Goal: Task Accomplishment & Management: Use online tool/utility

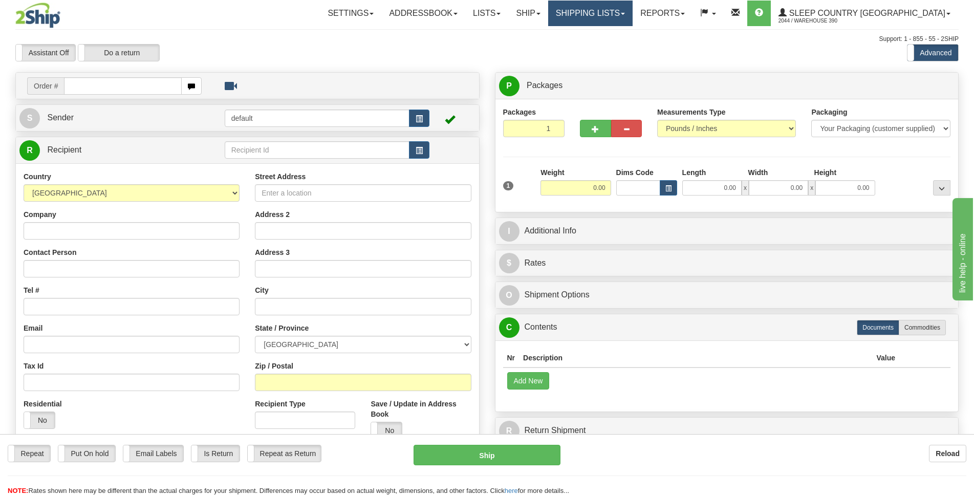
click at [632, 16] on link "Shipping lists" at bounding box center [590, 14] width 84 height 26
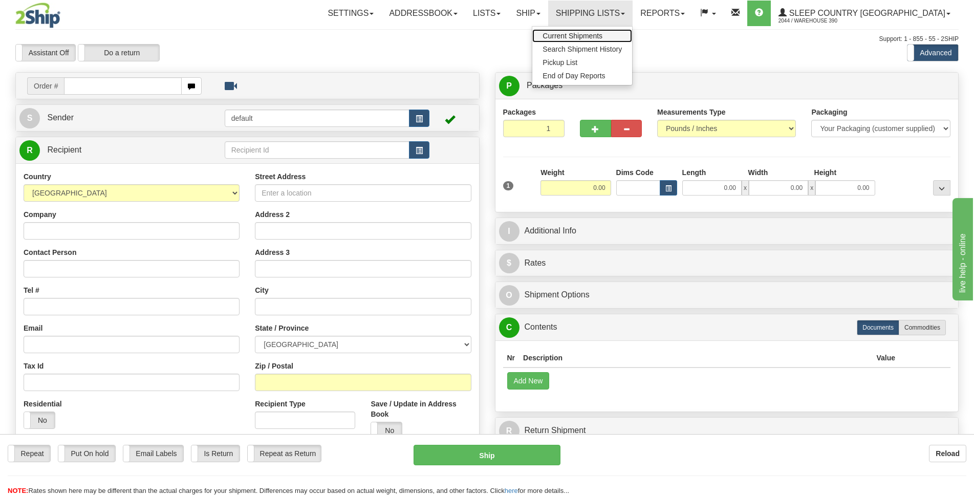
click at [602, 38] on span "Current Shipments" at bounding box center [572, 36] width 60 height 8
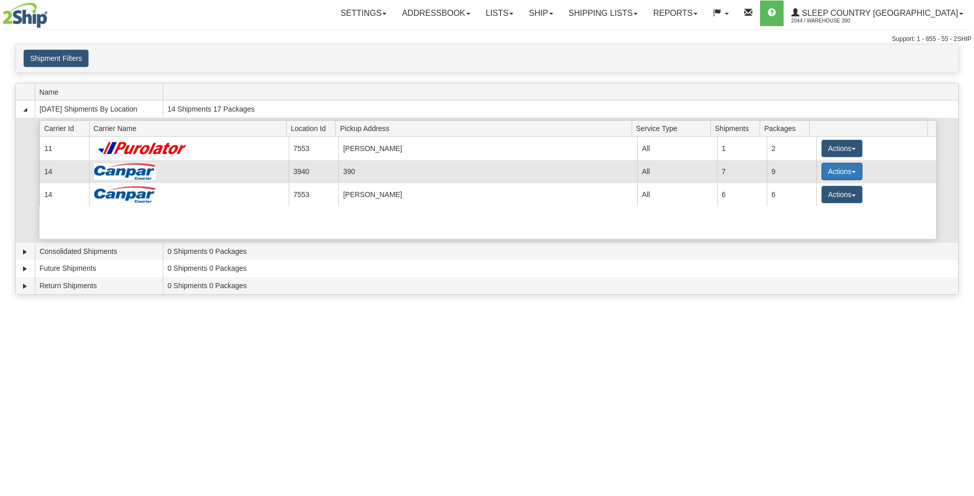
click at [850, 171] on button "Actions" at bounding box center [841, 171] width 41 height 17
click at [805, 207] on span "Close" at bounding box center [802, 203] width 24 height 7
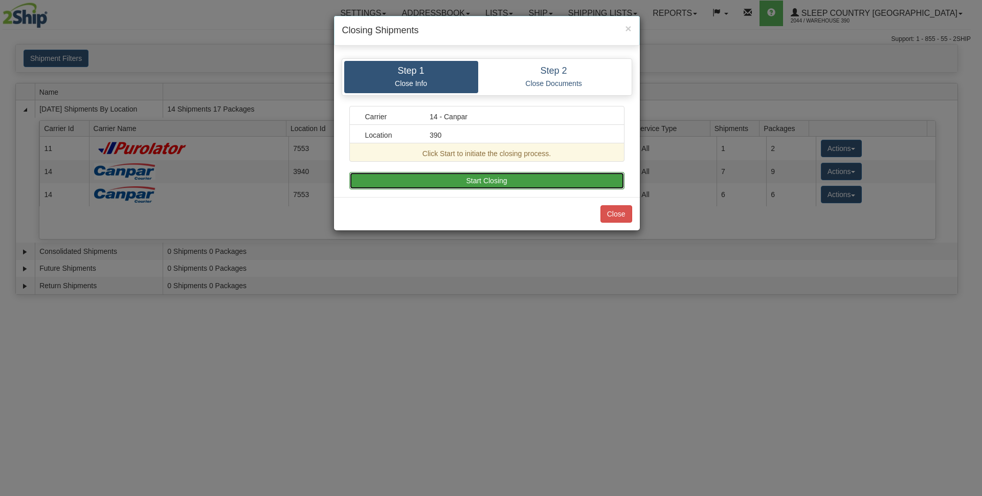
click at [506, 183] on button "Start Closing" at bounding box center [486, 180] width 275 height 17
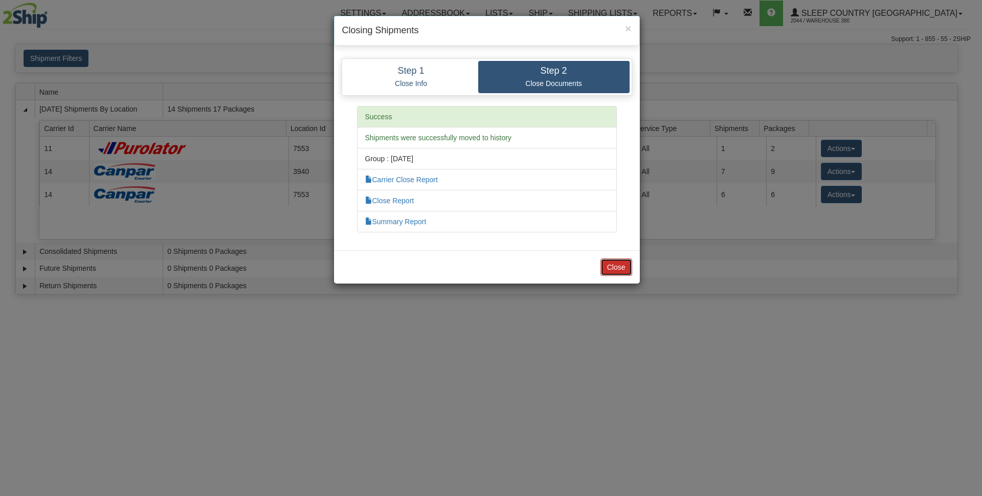
click at [620, 264] on button "Close" at bounding box center [617, 266] width 32 height 17
